Goal: Navigation & Orientation: Find specific page/section

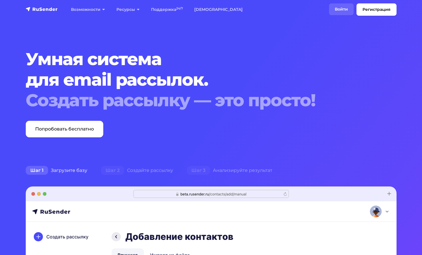
click at [339, 9] on link "Войти" at bounding box center [341, 9] width 25 height 12
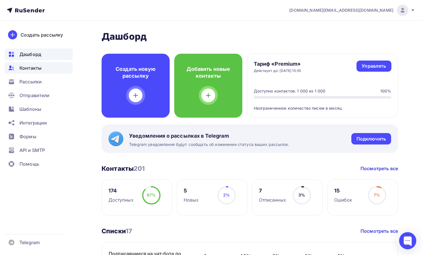
click at [31, 66] on span "Контакты" at bounding box center [30, 68] width 22 height 7
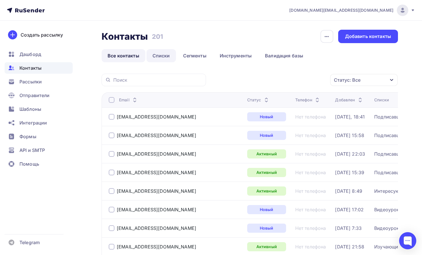
click at [163, 57] on link "Списки" at bounding box center [160, 55] width 29 height 13
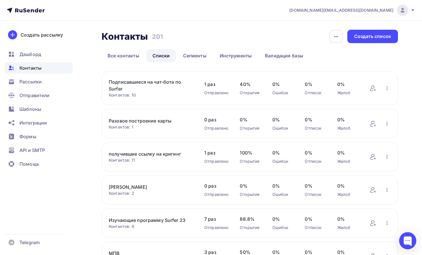
click at [158, 83] on link "Подписавшиеся на чат-бота по Surfer" at bounding box center [151, 86] width 84 height 14
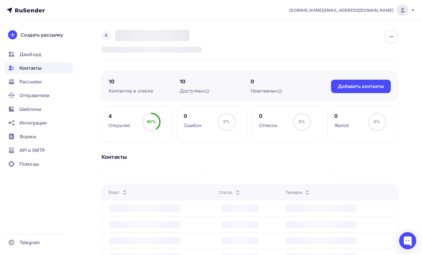
click at [155, 146] on div "4 Открытия 40% 40% 0 Ошибок 0% 0% 0 Отписок 0% 0% 0 Жалоб 0% 0% Контакты Нет ко…" at bounding box center [250, 242] width 296 height 272
click at [116, 154] on div "4 Открытия 40% 40% 0 Ошибок 0% 0% 0 Отписок 0% 0% 0 Жалоб 0% 0% Контакты Нет ко…" at bounding box center [250, 242] width 296 height 272
click at [140, 192] on div "Email" at bounding box center [162, 193] width 106 height 6
click at [140, 208] on div at bounding box center [145, 208] width 72 height 7
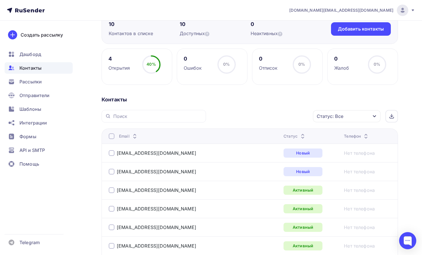
scroll to position [58, 0]
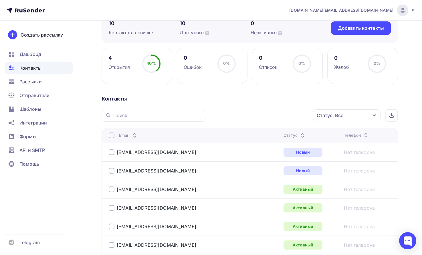
click at [35, 68] on span "Контакты" at bounding box center [30, 68] width 22 height 7
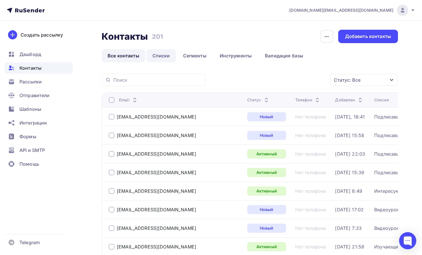
click at [158, 54] on link "Списки" at bounding box center [160, 55] width 29 height 13
